Goal: Communication & Community: Answer question/provide support

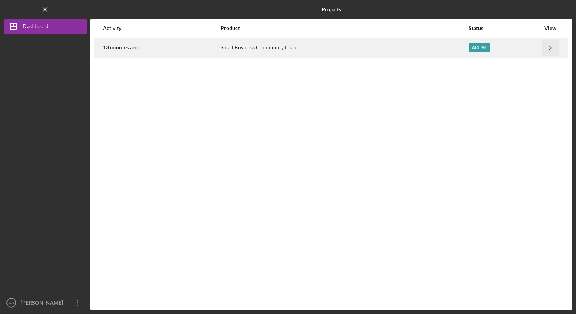
click at [548, 46] on icon "Icon/Navigate" at bounding box center [550, 47] width 17 height 17
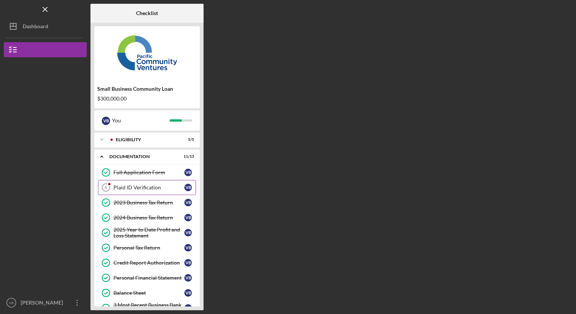
click at [149, 188] on div "Plaid ID Verification" at bounding box center [148, 188] width 71 height 6
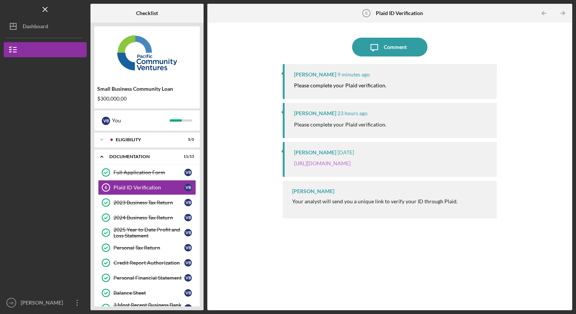
click at [351, 165] on link "[URL][DOMAIN_NAME]" at bounding box center [322, 163] width 57 height 6
click at [126, 136] on div "Icon/Expander Eligibility 5 / 5" at bounding box center [147, 139] width 106 height 15
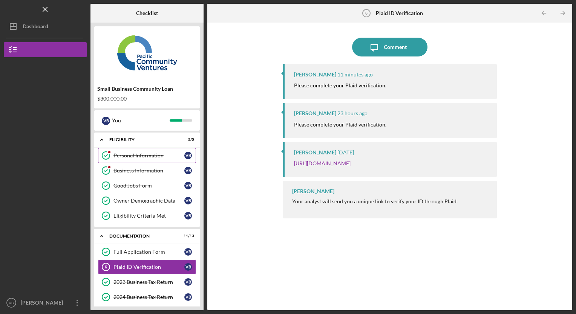
click at [141, 158] on div "Personal Information" at bounding box center [148, 156] width 71 height 6
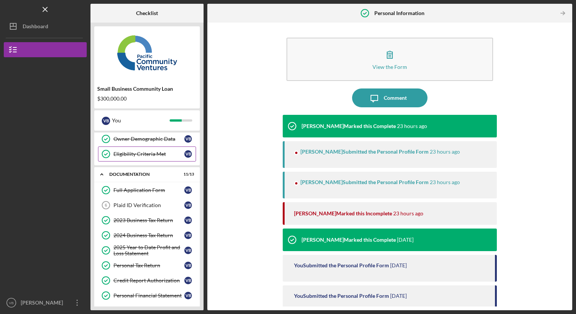
scroll to position [63, 0]
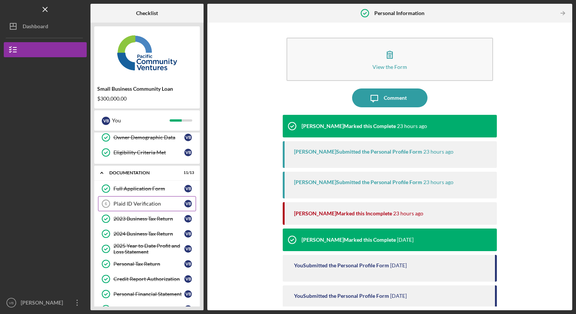
click at [146, 205] on div "Plaid ID Verification" at bounding box center [148, 204] width 71 height 6
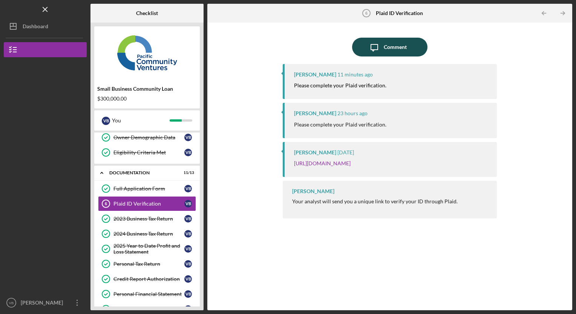
click at [391, 49] on div "Comment" at bounding box center [395, 47] width 23 height 19
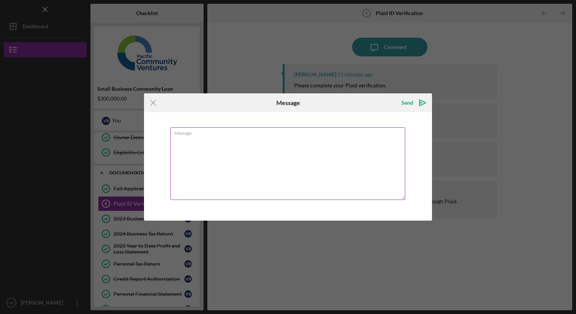
type textarea "i"
click at [241, 148] on textarea "I did" at bounding box center [287, 163] width 235 height 73
type textarea "I did, it said completed"
click at [410, 103] on div "Send" at bounding box center [407, 102] width 12 height 15
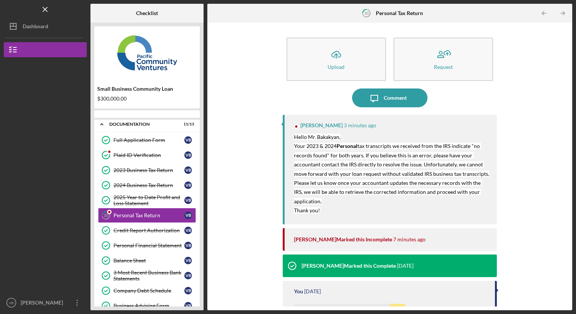
scroll to position [21, 0]
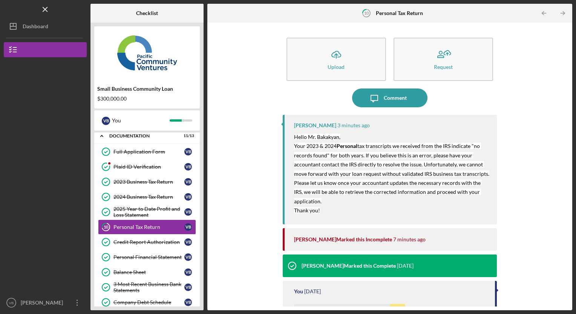
click at [252, 186] on div "Icon/Upload Upload Request Icon/Message Comment Raymond Ko 3 minutes ago Hello …" at bounding box center [389, 166] width 357 height 280
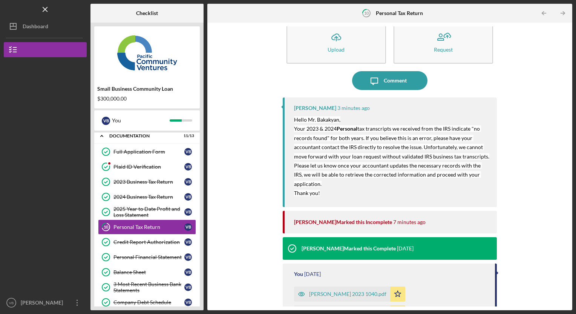
scroll to position [17, 0]
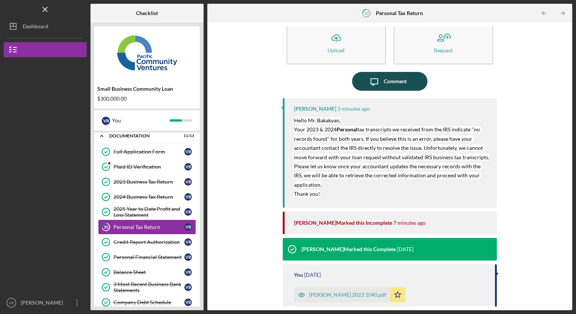
click at [386, 77] on div "Comment" at bounding box center [395, 81] width 23 height 19
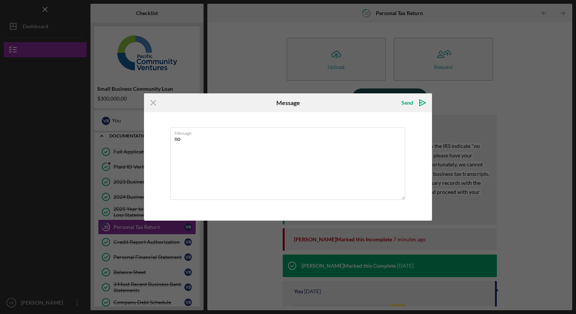
type textarea "n"
type textarea "i"
type textarea "I am confused."
drag, startPoint x: 359, startPoint y: 101, endPoint x: 318, endPoint y: 97, distance: 41.4
click at [318, 97] on div "Icon/Menu Close Message Send Icon/icon-invite-send" at bounding box center [288, 102] width 288 height 19
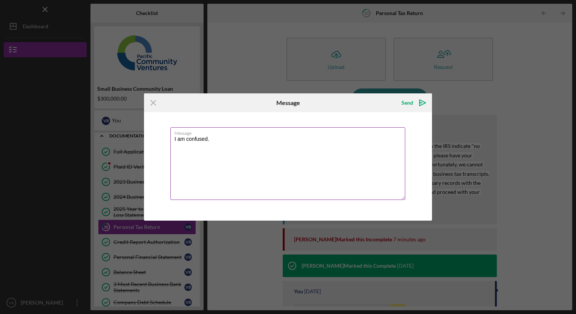
drag, startPoint x: 318, startPoint y: 97, endPoint x: 287, endPoint y: 134, distance: 48.2
click at [287, 134] on label "Message" at bounding box center [290, 132] width 231 height 8
click at [287, 134] on textarea "I am confused." at bounding box center [287, 163] width 235 height 73
click at [155, 104] on icon "Icon/Menu Close" at bounding box center [153, 102] width 19 height 19
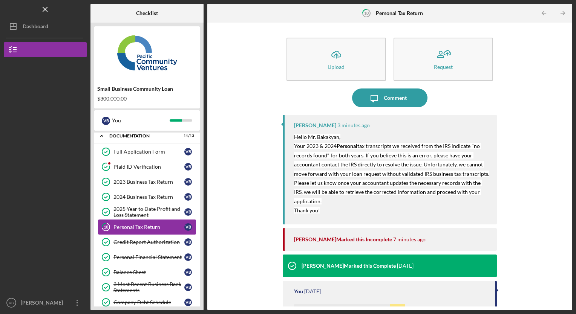
click at [150, 224] on div "Personal Tax Return" at bounding box center [148, 227] width 71 height 6
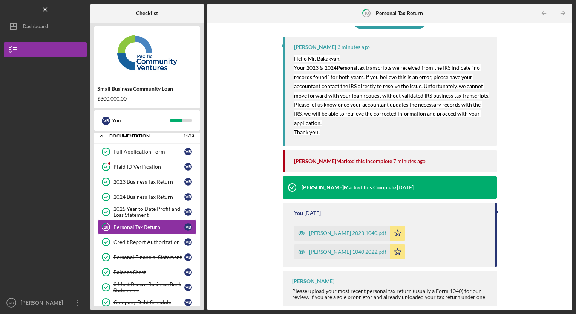
click at [347, 231] on div "vardan bakalyan 2023 1040.pdf" at bounding box center [347, 233] width 77 height 6
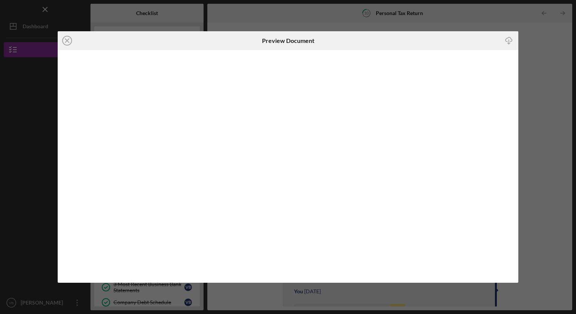
scroll to position [11, 0]
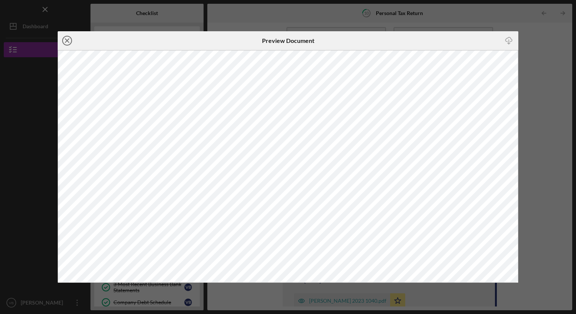
click at [68, 40] on line at bounding box center [67, 41] width 4 height 4
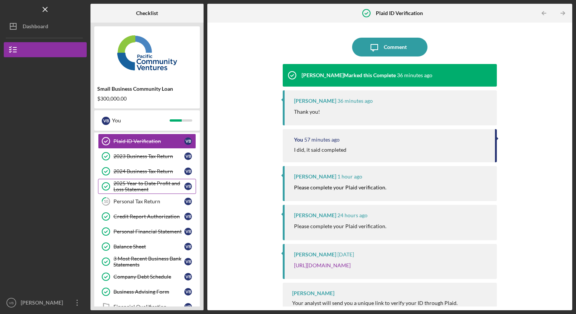
scroll to position [47, 0]
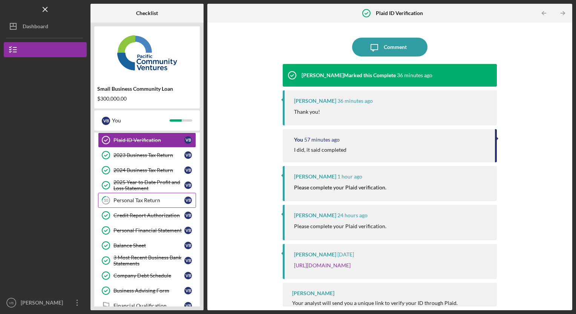
click at [146, 203] on link "10 Personal Tax Return V B" at bounding box center [147, 200] width 98 height 15
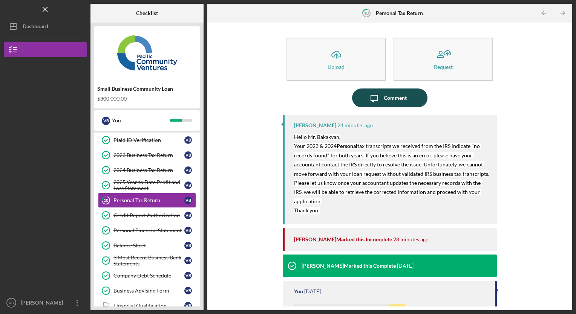
click at [401, 98] on div "Comment" at bounding box center [395, 98] width 23 height 19
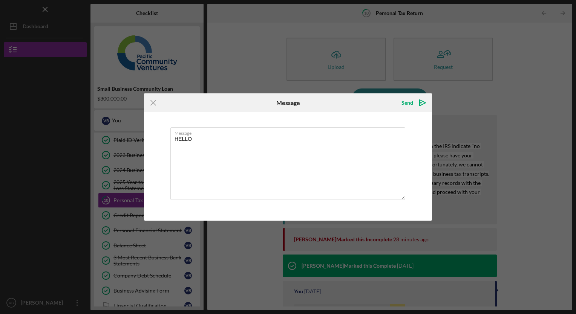
type textarea "HELLO"
drag, startPoint x: 363, startPoint y: 100, endPoint x: 337, endPoint y: 124, distance: 36.0
click at [337, 124] on form "Icon/Menu Close Message Send Icon/icon-invite-send Message HELLO Cancel Send Ic…" at bounding box center [288, 156] width 288 height 127
drag, startPoint x: 337, startPoint y: 124, endPoint x: 301, endPoint y: 142, distance: 40.1
click at [301, 142] on textarea "HELLO" at bounding box center [287, 163] width 235 height 73
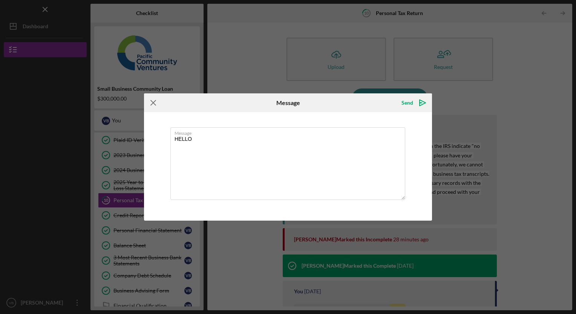
click at [157, 103] on icon "Icon/Menu Close" at bounding box center [153, 102] width 19 height 19
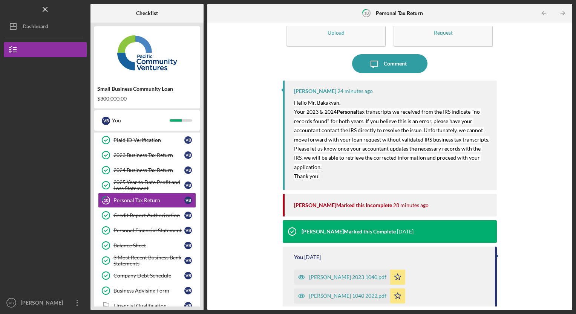
scroll to position [34, 0]
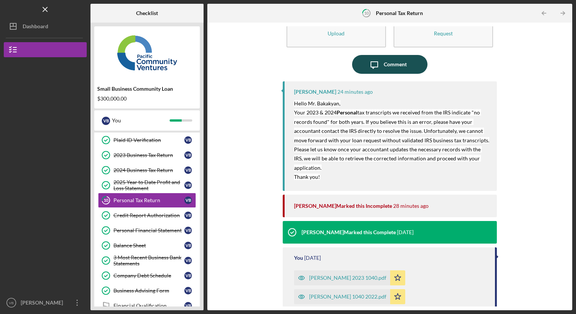
click at [392, 67] on div "Comment" at bounding box center [395, 64] width 23 height 19
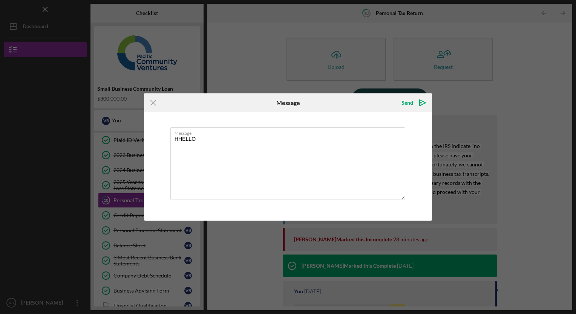
type textarea "HELLO"
click at [154, 104] on line at bounding box center [153, 103] width 5 height 5
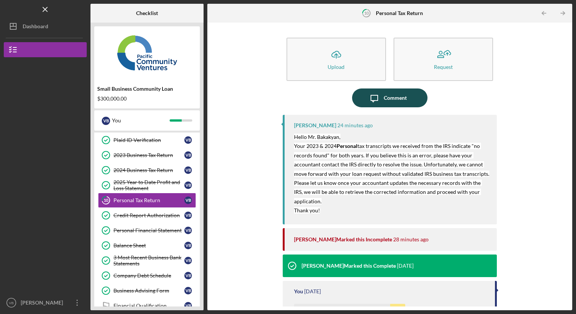
click at [392, 99] on div "Comment" at bounding box center [395, 98] width 23 height 19
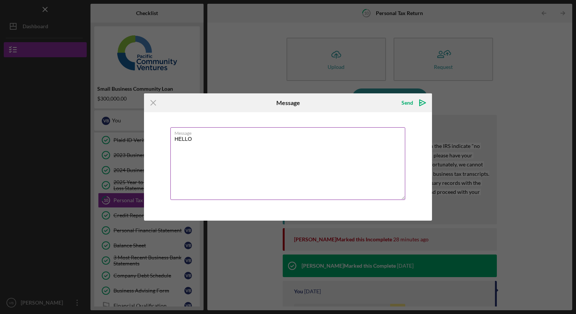
click at [284, 136] on textarea "HELLO" at bounding box center [287, 163] width 235 height 73
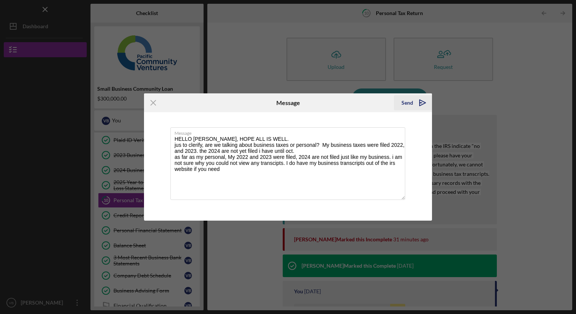
type textarea "HELLO RAYMOND, HOPE ALL IS WELL. jus to clerify, are we talking about business …"
click at [410, 105] on div "Send" at bounding box center [407, 102] width 12 height 15
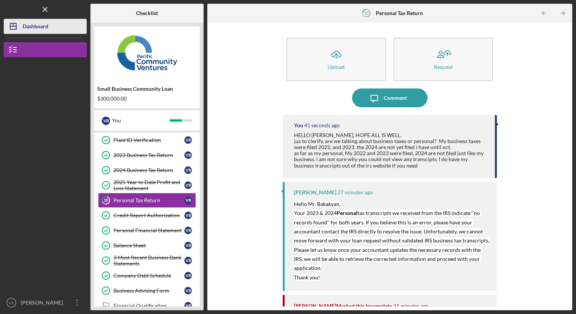
click at [37, 28] on div "Dashboard" at bounding box center [36, 27] width 26 height 17
